Goal: Task Accomplishment & Management: Manage account settings

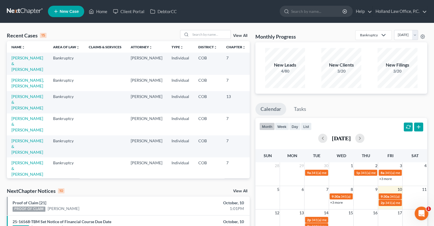
click at [69, 100] on td "Bankruptcy" at bounding box center [67, 102] width 36 height 22
click at [24, 116] on link "[PERSON_NAME] & [PERSON_NAME]" at bounding box center [27, 124] width 32 height 16
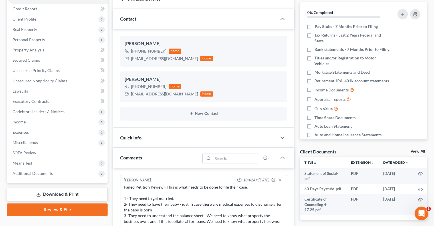
scroll to position [67, 0]
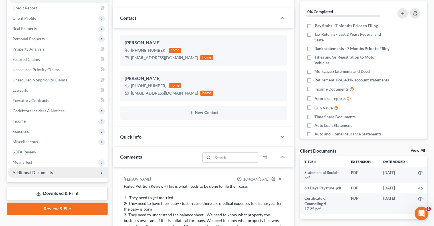
click at [33, 172] on span "Additional Documents" at bounding box center [33, 172] width 40 height 5
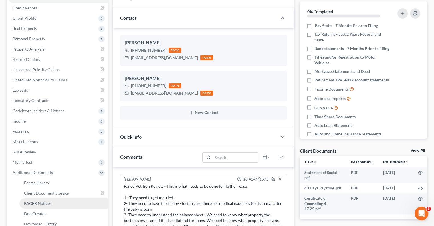
click at [43, 200] on link "PACER Notices" at bounding box center [63, 203] width 88 height 10
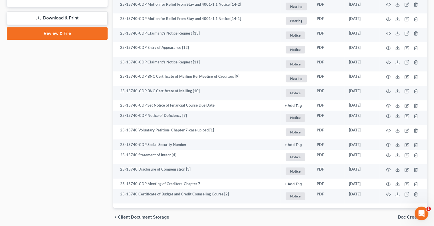
scroll to position [294, 0]
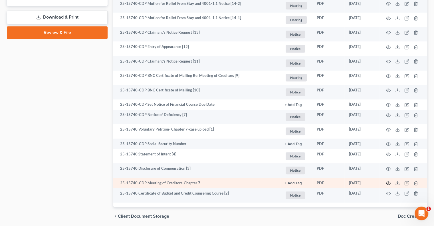
click at [388, 182] on icon "button" at bounding box center [389, 183] width 4 height 3
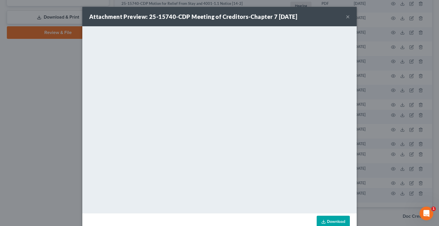
click at [346, 17] on button "×" at bounding box center [348, 16] width 4 height 7
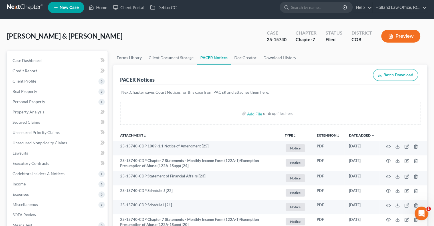
scroll to position [0, 0]
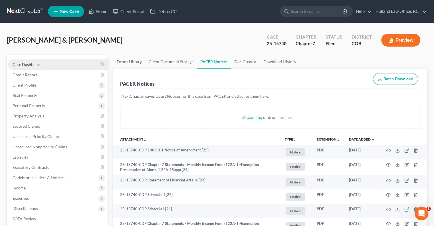
click at [22, 65] on span "Case Dashboard" at bounding box center [27, 64] width 29 height 5
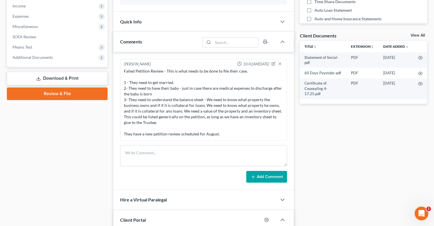
scroll to position [183, 0]
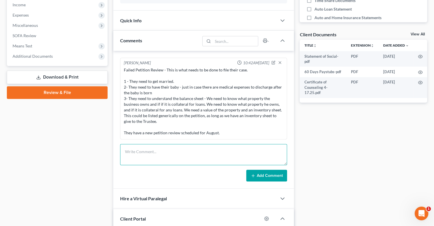
click at [131, 149] on textarea at bounding box center [203, 154] width 167 height 21
click at [128, 159] on textarea "341 Meeting - [PERSON_NAME]" at bounding box center [203, 154] width 167 height 21
type textarea "341 Meeting - [PERSON_NAME] They each own a con"
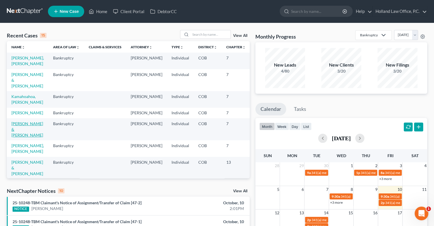
click at [26, 124] on link "[PERSON_NAME] & [PERSON_NAME]" at bounding box center [27, 129] width 32 height 16
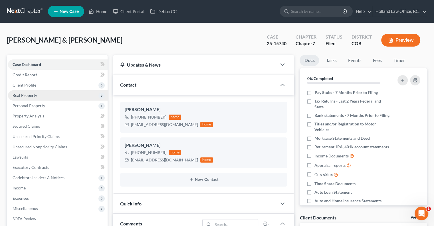
click at [21, 95] on span "Real Property" at bounding box center [25, 95] width 25 height 5
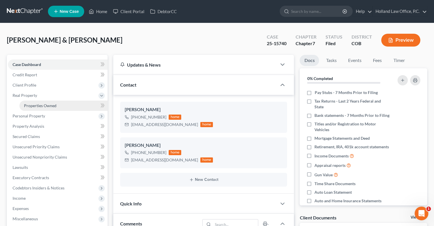
click at [39, 105] on span "Properties Owned" at bounding box center [40, 105] width 33 height 5
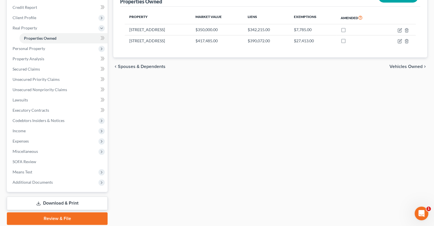
scroll to position [73, 0]
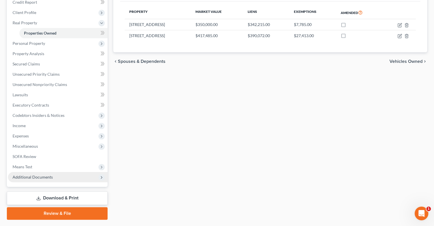
click at [38, 176] on span "Additional Documents" at bounding box center [33, 177] width 40 height 5
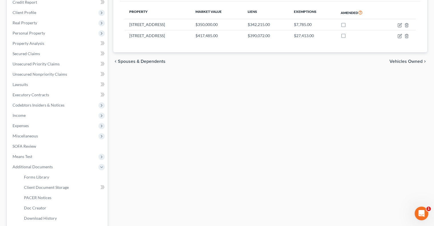
click at [228, 123] on div "Properties Owned New Property Property Market Value Liens Exemptions Amended [S…" at bounding box center [271, 121] width 320 height 278
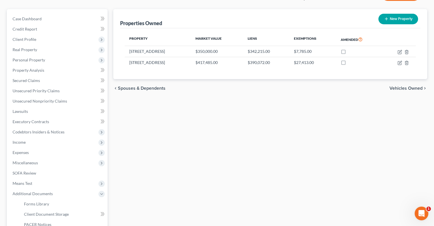
scroll to position [45, 0]
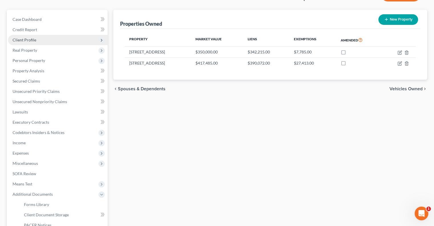
click at [28, 39] on span "Client Profile" at bounding box center [25, 39] width 24 height 5
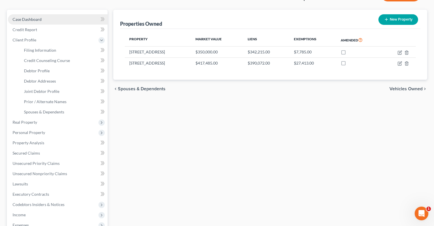
click at [41, 18] on span "Case Dashboard" at bounding box center [27, 19] width 29 height 5
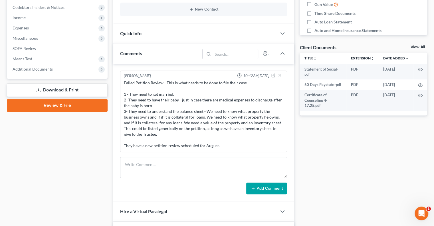
scroll to position [171, 0]
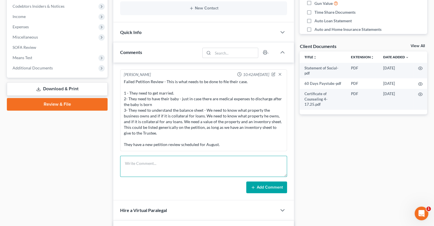
click at [136, 164] on textarea at bounding box center [203, 166] width 167 height 21
click at [137, 164] on textarea "341 Meeting - [PERSON_NAME] They each own a condo that they are returning," at bounding box center [203, 166] width 167 height 21
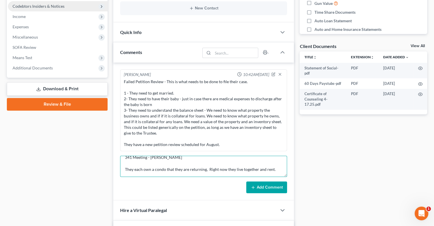
type textarea "341 Meeting - [PERSON_NAME] They each own a condo that they are returning, Righ…"
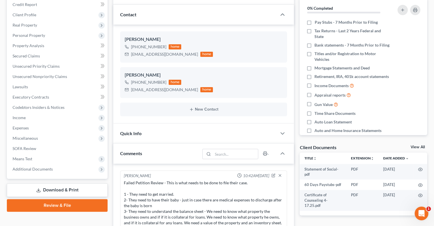
scroll to position [32, 0]
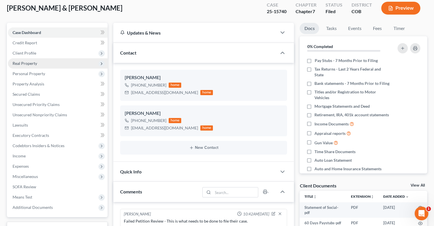
click at [21, 62] on span "Real Property" at bounding box center [25, 63] width 25 height 5
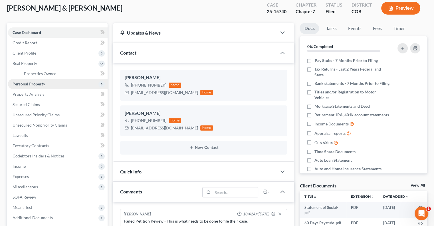
click at [33, 84] on span "Personal Property" at bounding box center [29, 83] width 33 height 5
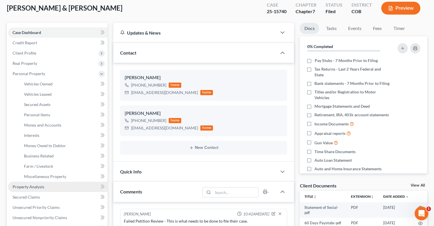
click at [29, 186] on span "Property Analysis" at bounding box center [29, 186] width 32 height 5
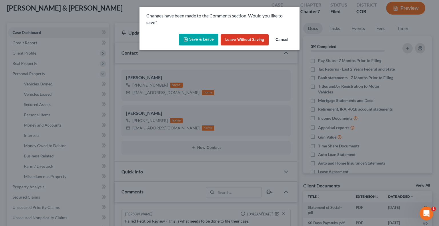
click at [238, 65] on div "Changes have been made to the Comments section. Would you like to save? Save & …" at bounding box center [219, 113] width 439 height 226
click at [276, 40] on button "Cancel" at bounding box center [282, 39] width 22 height 11
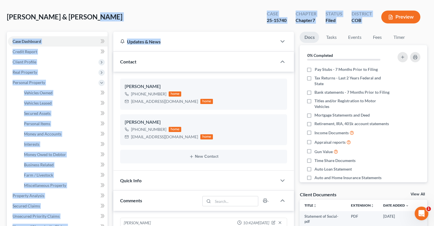
scroll to position [0, 0]
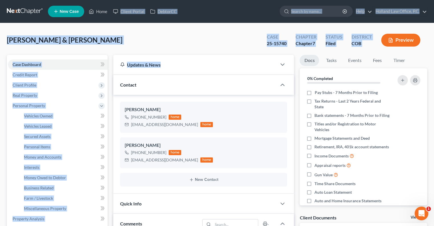
drag, startPoint x: 276, startPoint y: 40, endPoint x: 111, endPoint y: -28, distance: 178.7
click at [108, 39] on div "[PERSON_NAME] & [PERSON_NAME] Upgraded Case 25-15740 Chapter Chapter 7 Status F…" at bounding box center [217, 42] width 421 height 25
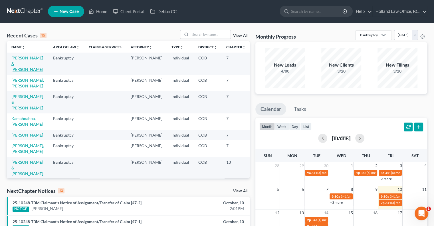
click at [35, 59] on link "[PERSON_NAME] & [PERSON_NAME]" at bounding box center [27, 63] width 32 height 16
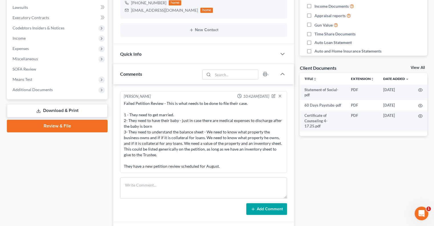
scroll to position [151, 0]
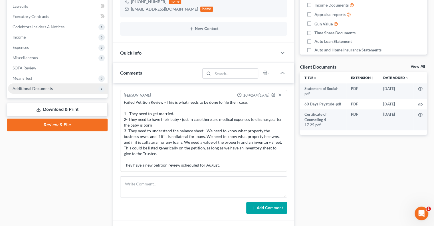
click at [60, 87] on span "Additional Documents" at bounding box center [58, 88] width 100 height 10
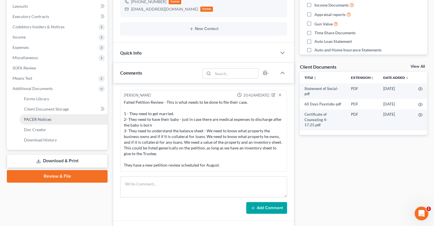
click at [65, 119] on link "PACER Notices" at bounding box center [63, 119] width 88 height 10
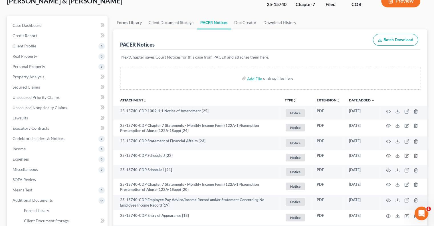
scroll to position [46, 0]
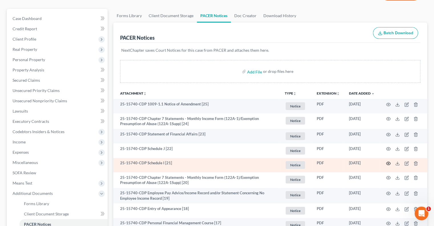
click at [388, 162] on icon "button" at bounding box center [388, 163] width 5 height 5
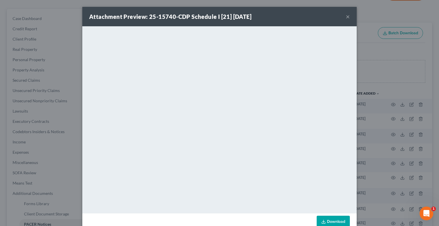
click at [346, 16] on button "×" at bounding box center [348, 16] width 4 height 7
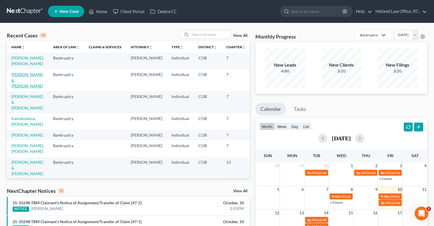
click at [26, 75] on link "[PERSON_NAME] & [PERSON_NAME]" at bounding box center [27, 80] width 32 height 16
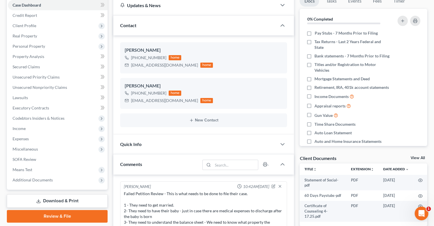
scroll to position [63, 0]
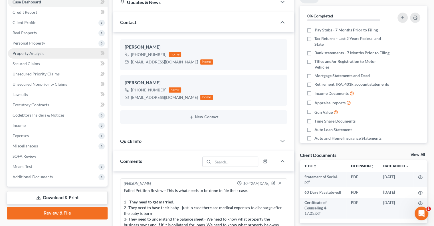
click at [30, 54] on span "Property Analysis" at bounding box center [29, 53] width 32 height 5
